Goal: Task Accomplishment & Management: Use online tool/utility

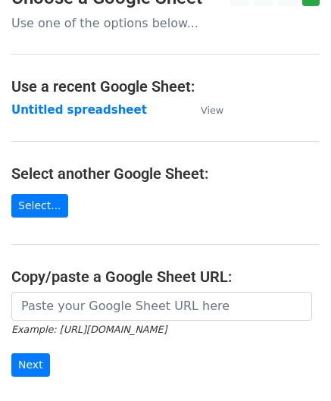
scroll to position [151, 0]
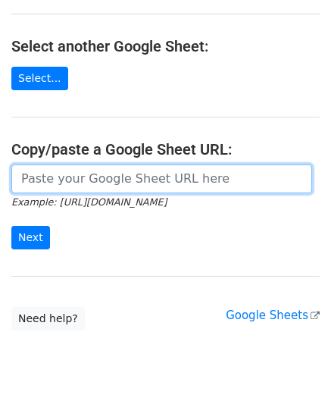
click at [89, 178] on input "url" at bounding box center [161, 178] width 301 height 29
paste input "https://docs.google.com/spreadsheets/d/1wMDaPvUl-RQ6IZVbMUzyoi-m8XPLoghWeF9oVOi…"
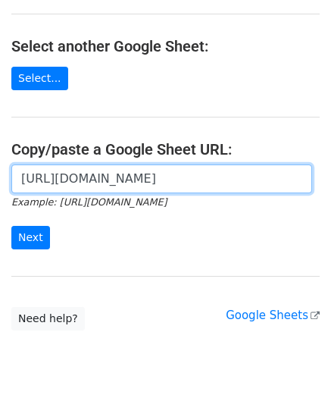
scroll to position [0, 338]
type input "https://docs.google.com/spreadsheets/d/1wMDaPvUl-RQ6IZVbMUzyoi-m8XPLoghWeF9oVOi…"
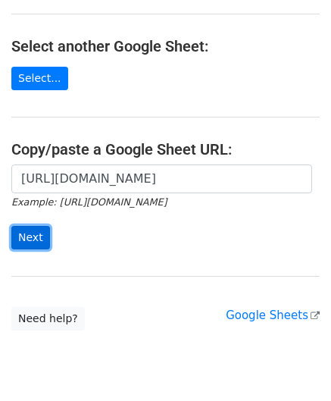
click at [34, 236] on input "Next" at bounding box center [30, 237] width 39 height 23
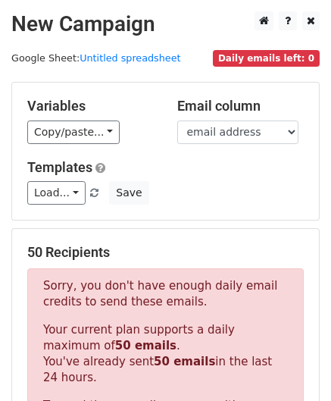
scroll to position [511, 0]
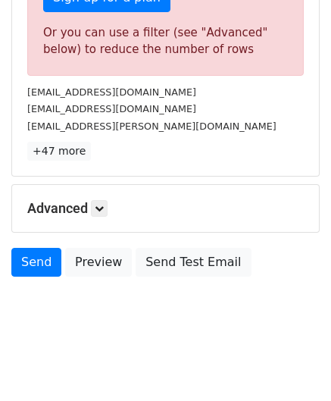
click at [111, 204] on h5 "Advanced" at bounding box center [165, 208] width 276 height 17
click at [104, 204] on icon at bounding box center [99, 208] width 9 height 9
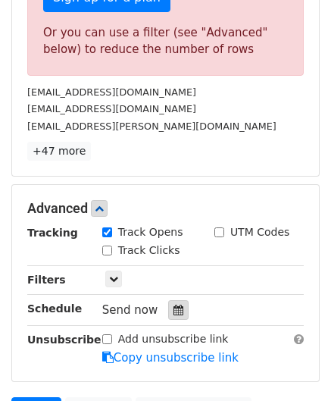
click at [174, 304] on icon at bounding box center [178, 309] width 10 height 11
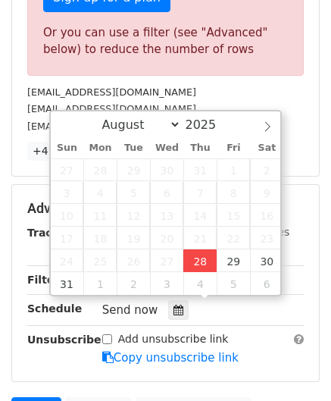
type input "[DATE] 12:00"
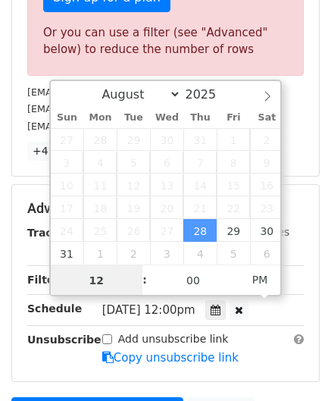
scroll to position [0, 0]
paste input "8"
type input "8"
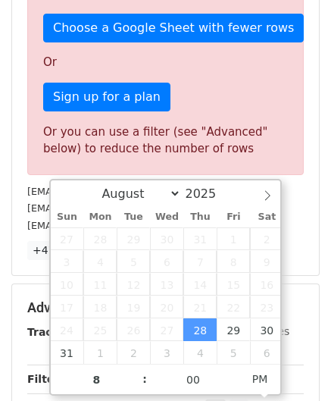
type input "[DATE] 20:00"
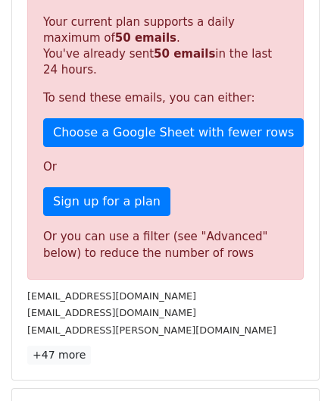
scroll to position [695, 0]
